Goal: Transaction & Acquisition: Purchase product/service

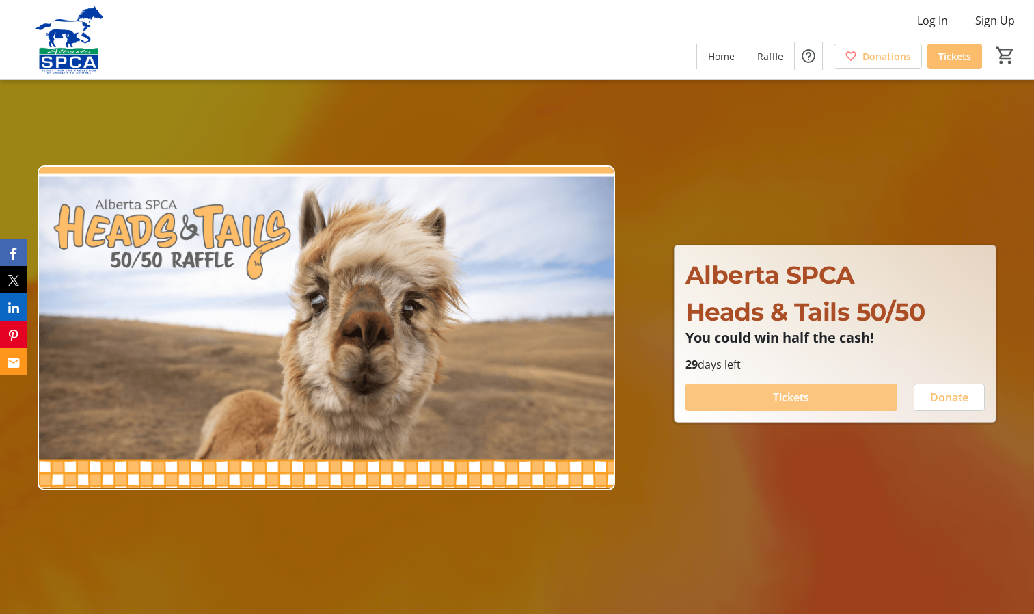
click at [804, 395] on span "Tickets" at bounding box center [791, 397] width 36 height 16
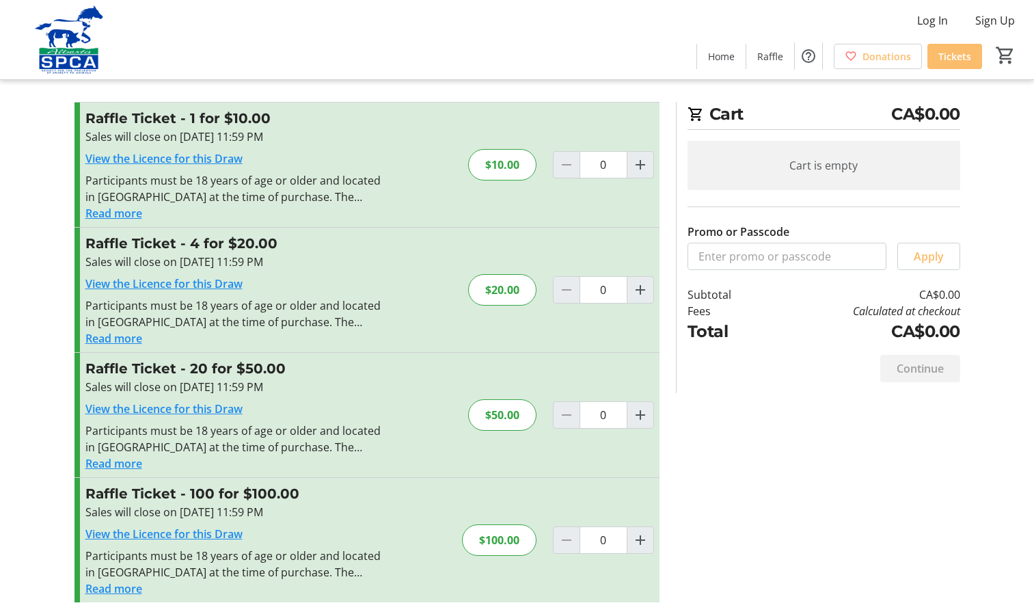
scroll to position [16, 0]
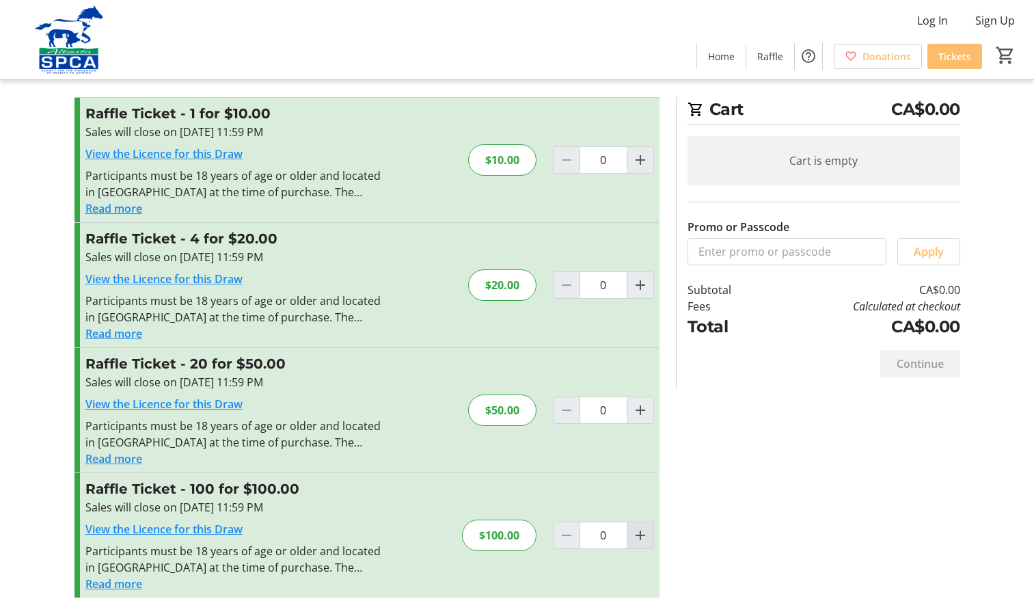
click at [645, 535] on mat-icon "Increment by one" at bounding box center [640, 535] width 16 height 16
type input "1"
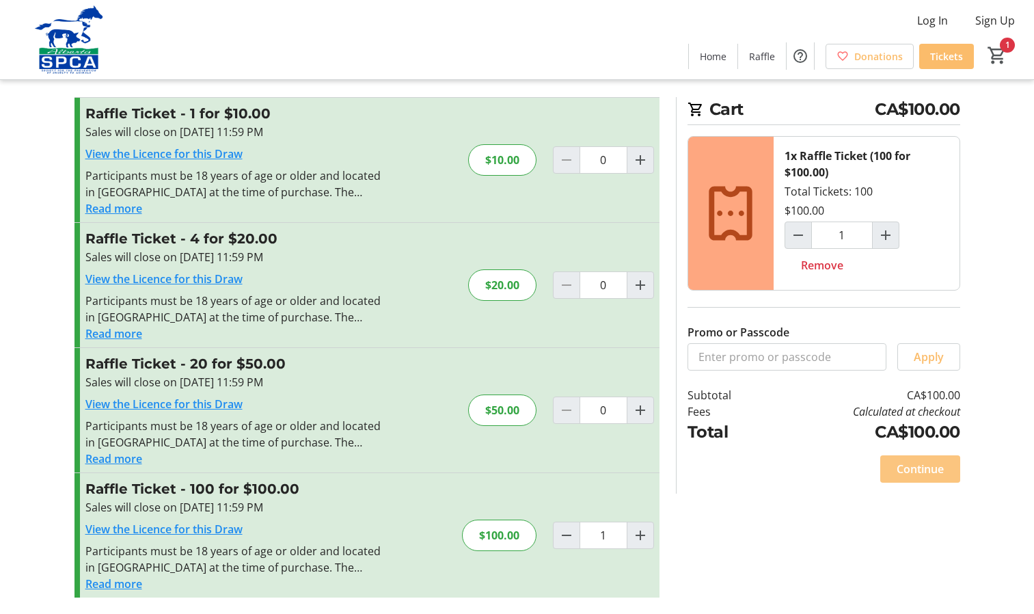
click at [932, 468] on span "Continue" at bounding box center [920, 469] width 47 height 16
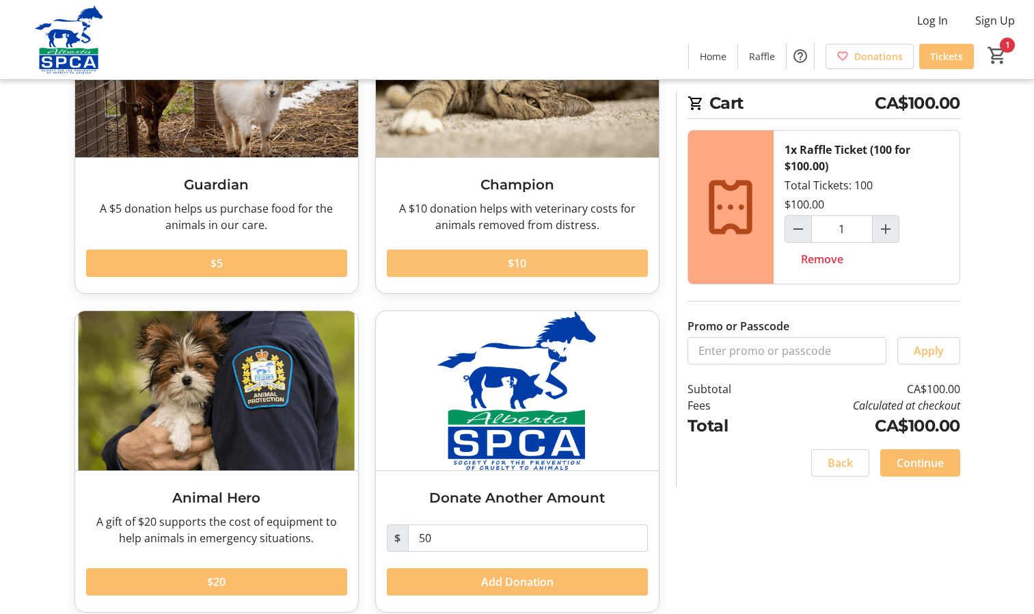
scroll to position [172, 0]
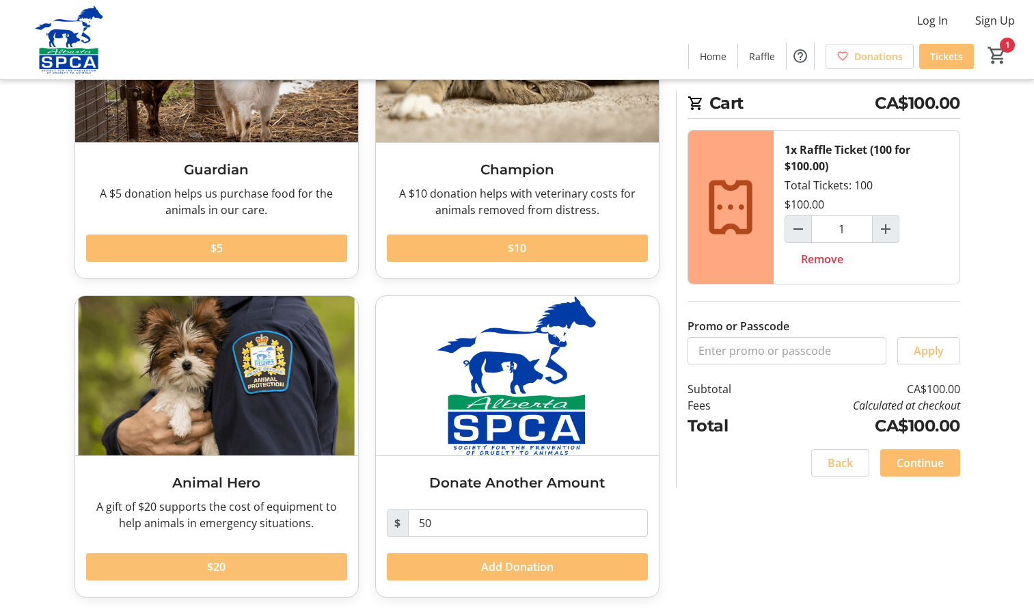
click at [282, 566] on span at bounding box center [216, 566] width 261 height 33
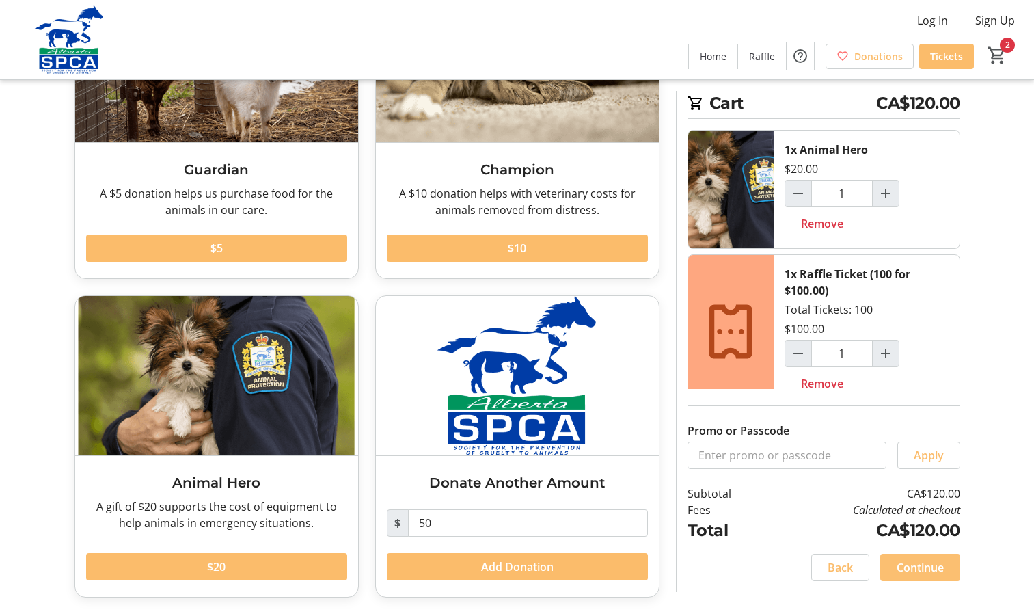
click at [919, 567] on span "Continue" at bounding box center [920, 567] width 47 height 16
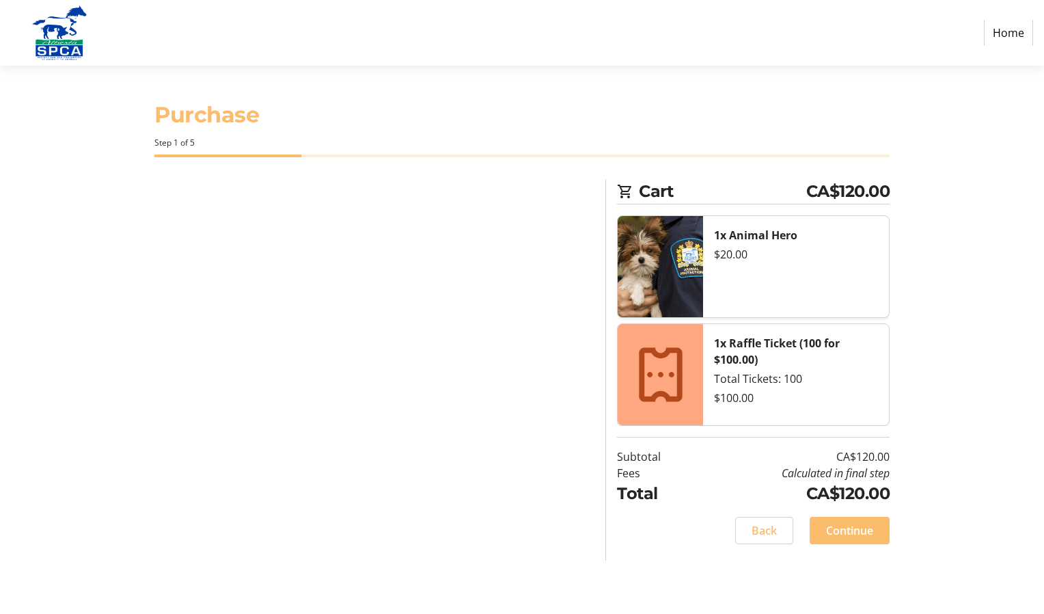
select select "CA"
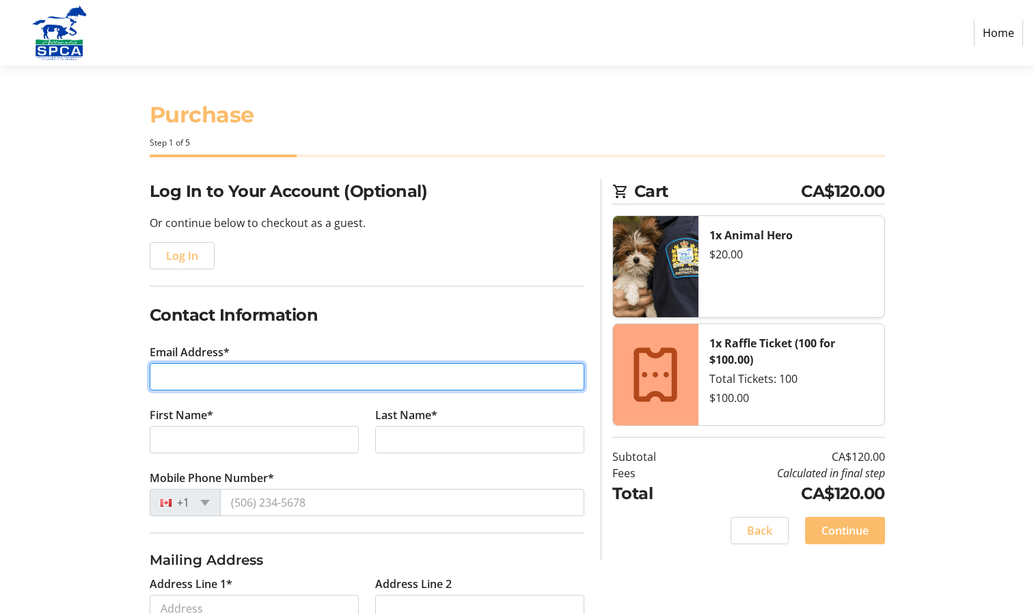
click at [222, 384] on input "Email Address*" at bounding box center [367, 376] width 435 height 27
type input "[PERSON_NAME][EMAIL_ADDRESS][DOMAIN_NAME]"
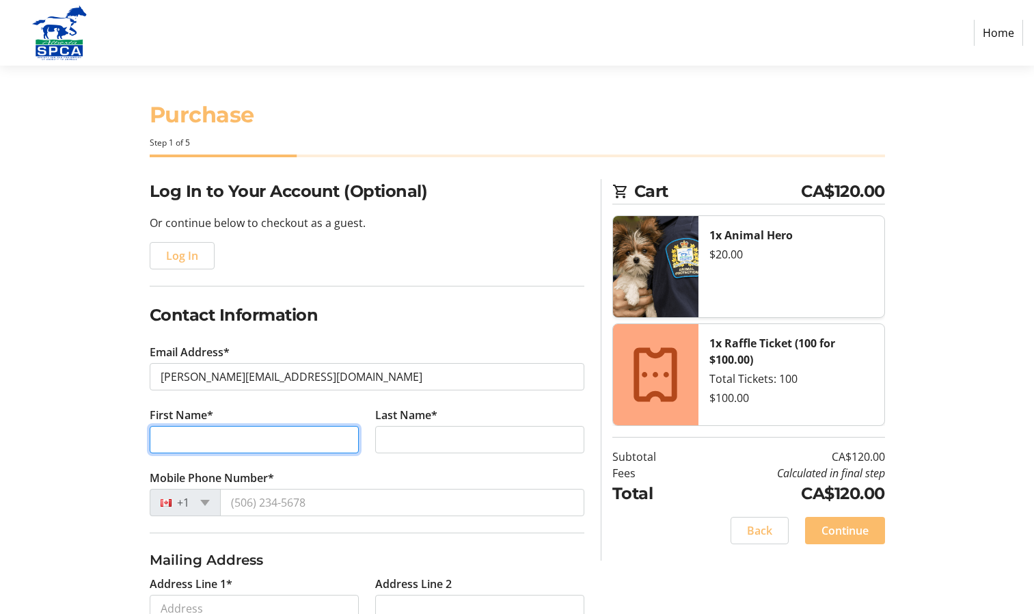
type input "[PERSON_NAME] and [PERSON_NAME]"
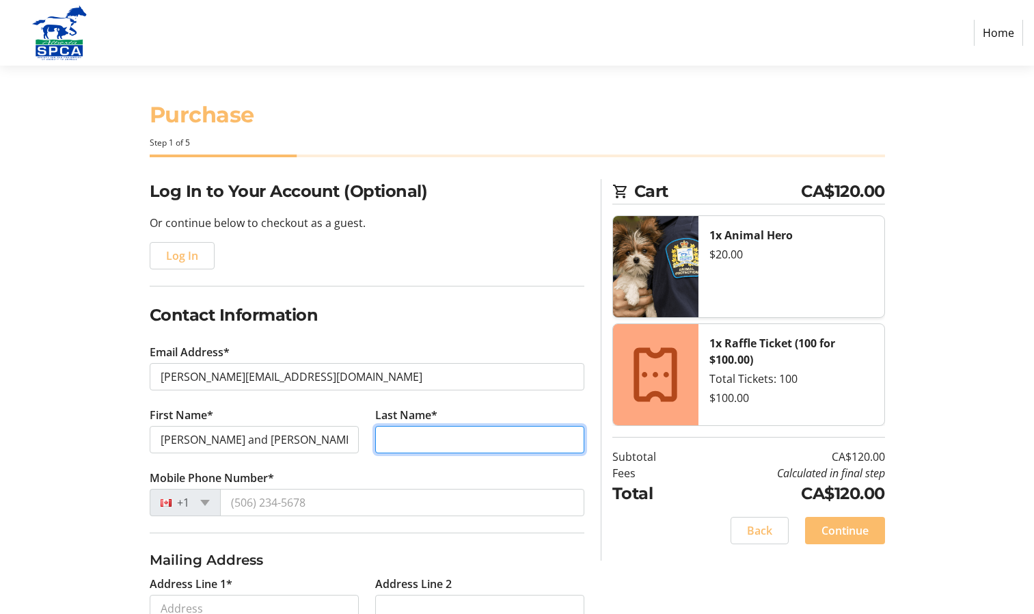
type input "[PERSON_NAME]"
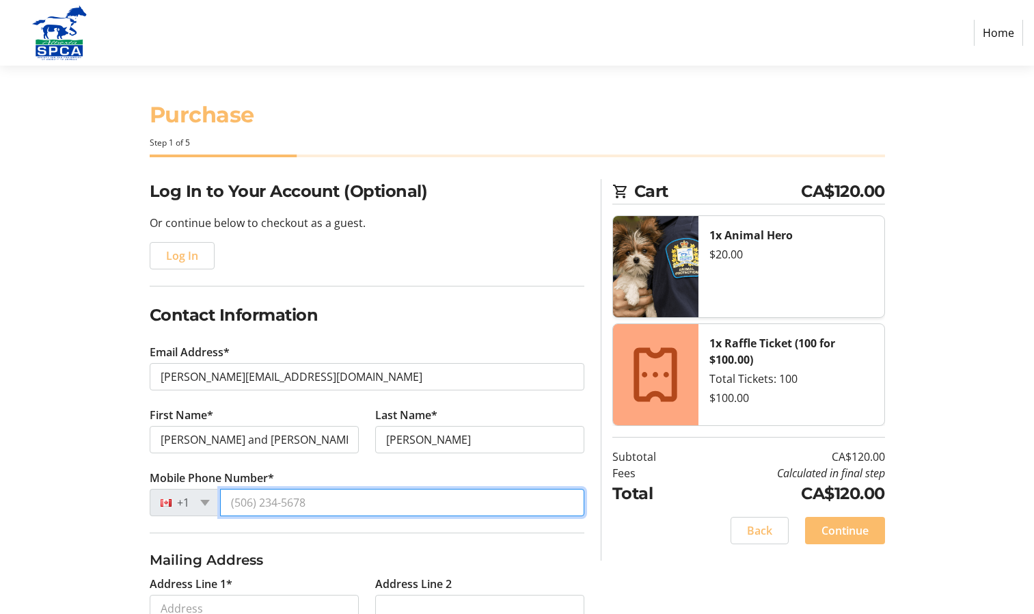
type input "[PHONE_NUMBER]"
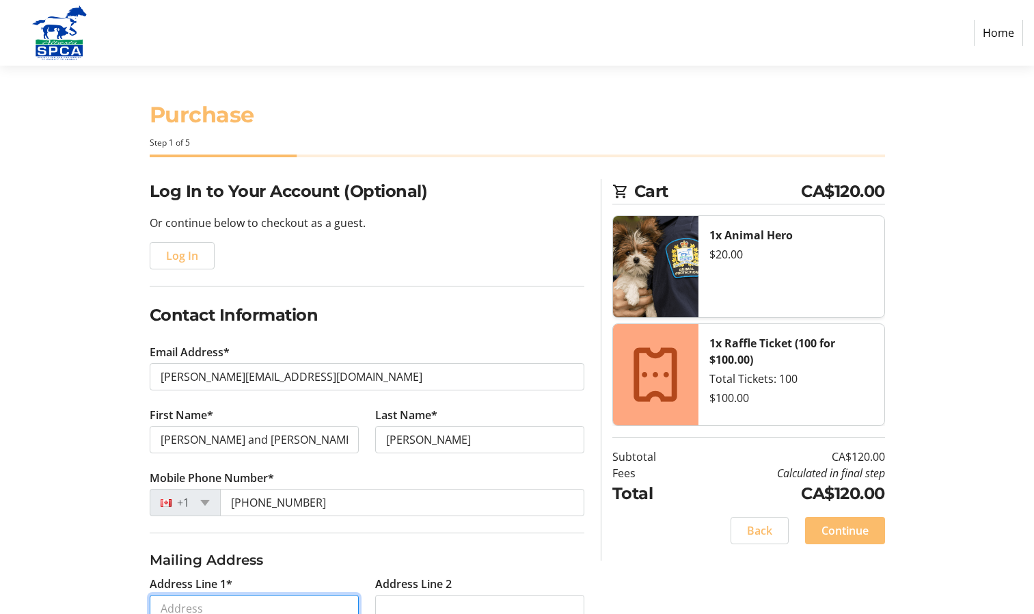
type input "[STREET_ADDRESS]"
type input "St. [PERSON_NAME]"
select select "AB"
type input "T8N 6B8"
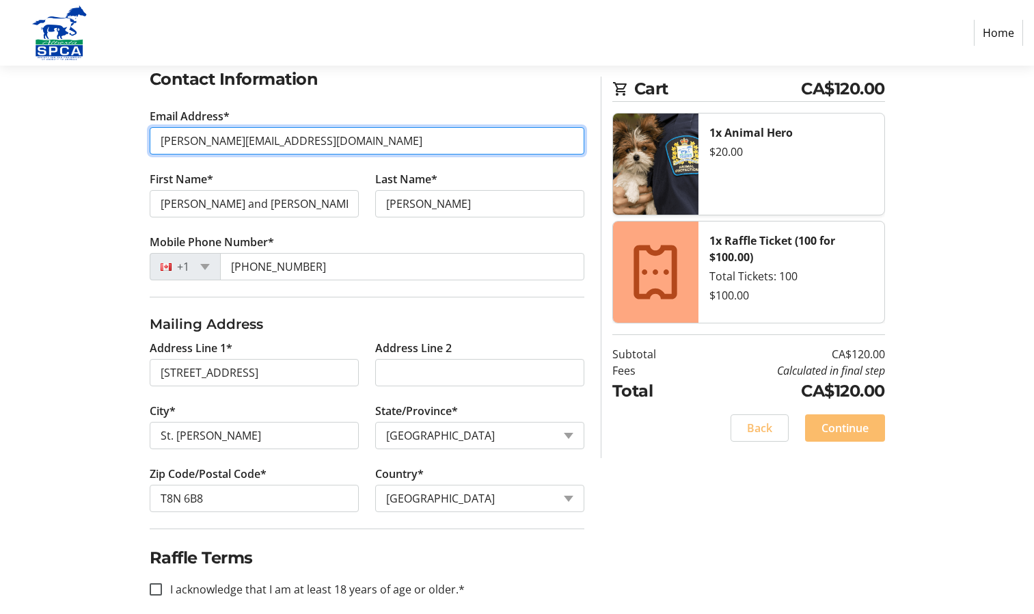
scroll to position [252, 0]
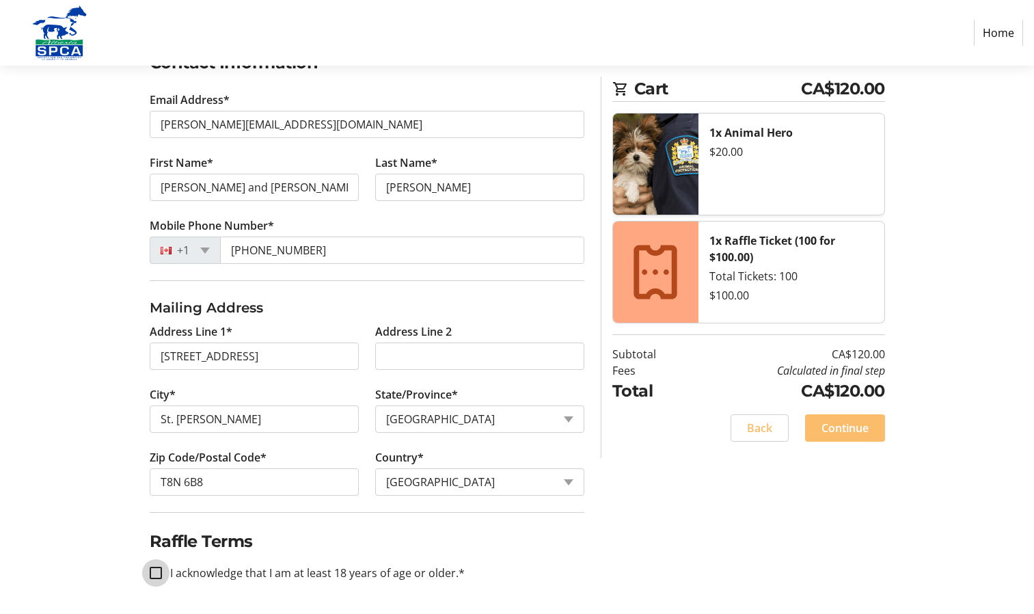
click at [154, 572] on input "I acknowledge that I am at least 18 years of age or older.*" at bounding box center [156, 573] width 12 height 12
checkbox input "true"
click at [824, 426] on span "Continue" at bounding box center [845, 428] width 47 height 16
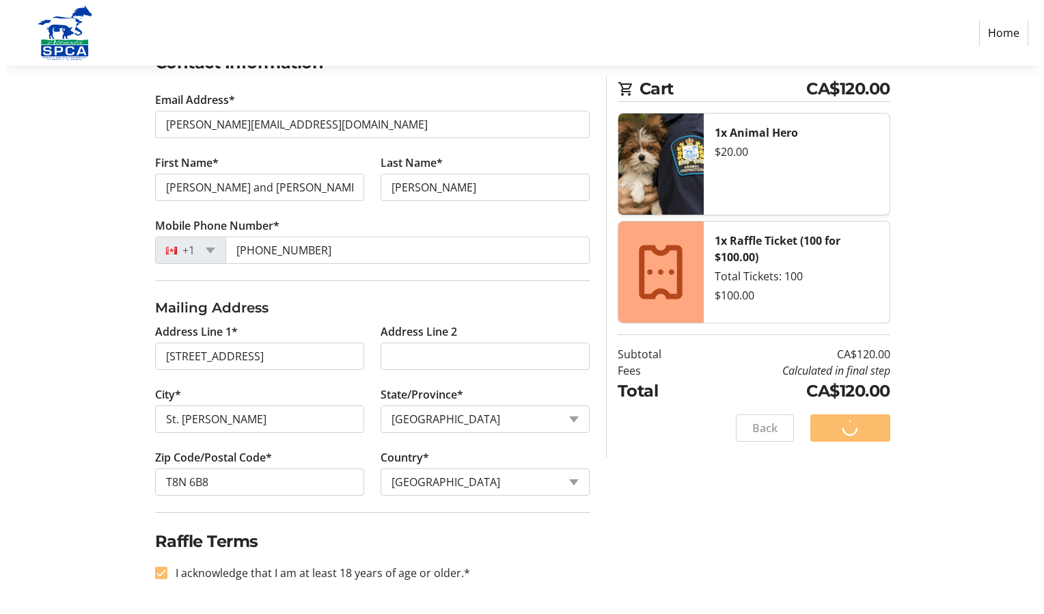
scroll to position [0, 0]
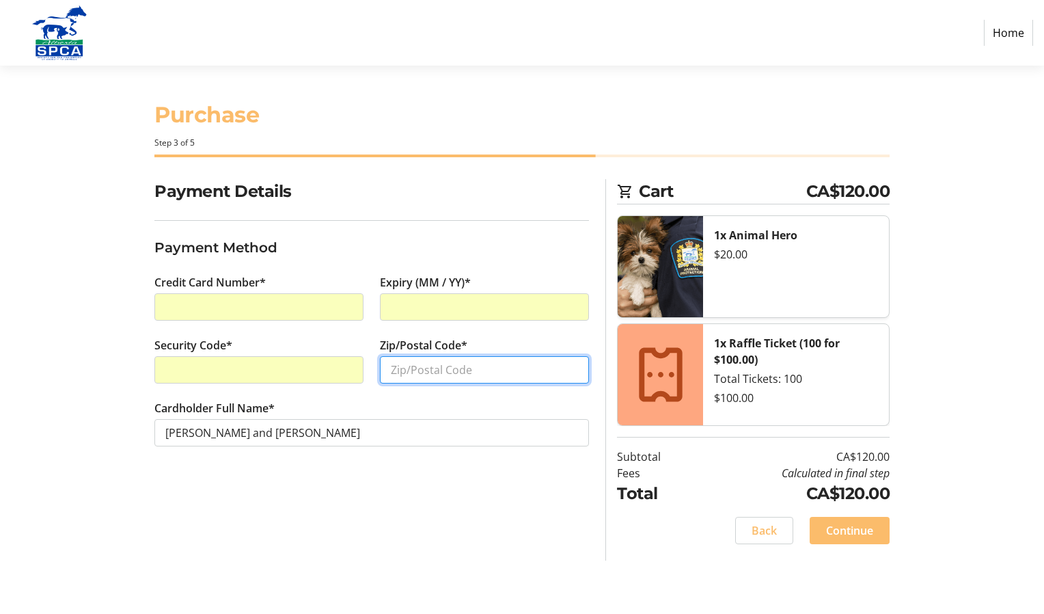
click at [437, 375] on input "Zip/Postal Code*" at bounding box center [484, 369] width 209 height 27
type input "T8N 6B8"
click at [873, 529] on span "Continue" at bounding box center [849, 530] width 47 height 16
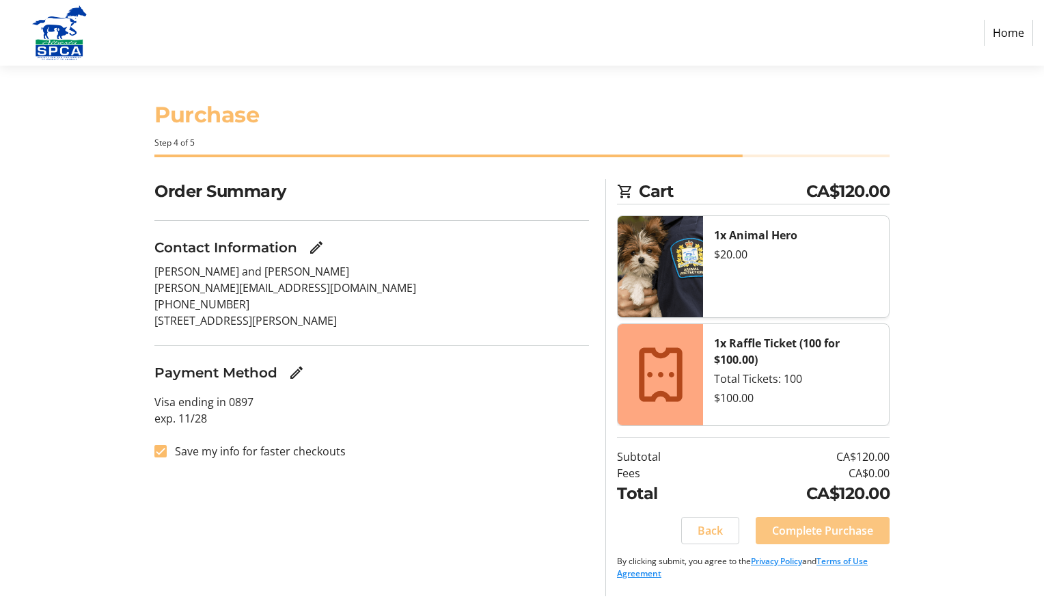
click at [794, 532] on span "Complete Purchase" at bounding box center [822, 530] width 101 height 16
